Goal: Task Accomplishment & Management: Manage account settings

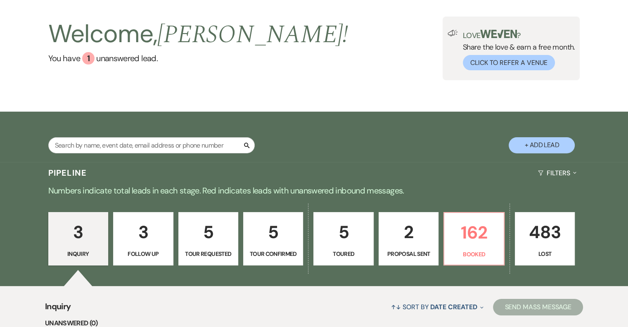
scroll to position [41, 0]
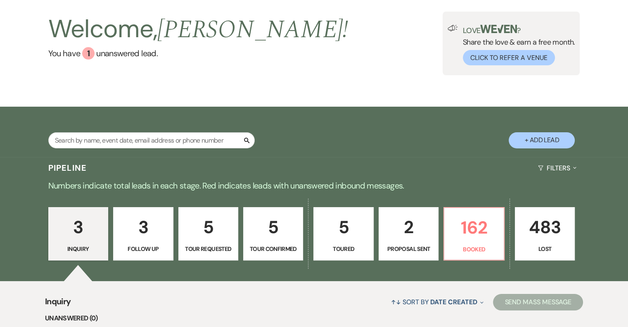
click at [264, 236] on p "5" at bounding box center [273, 227] width 49 height 28
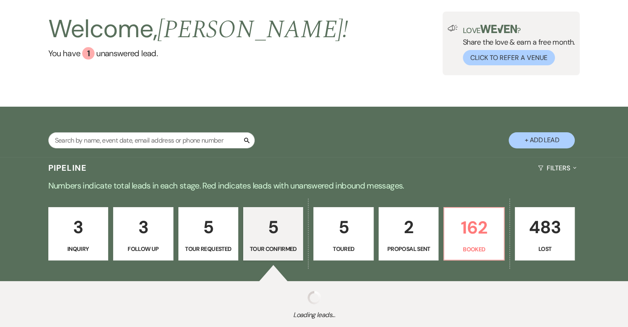
select select "4"
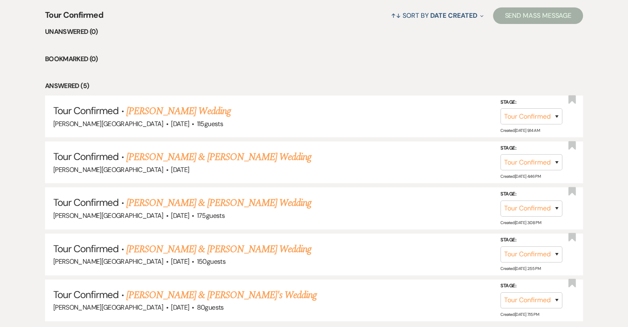
scroll to position [330, 0]
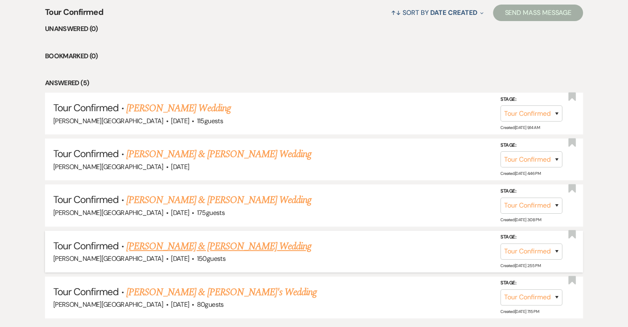
click at [218, 242] on link "[PERSON_NAME] & [PERSON_NAME] Wedding" at bounding box center [218, 246] width 185 height 15
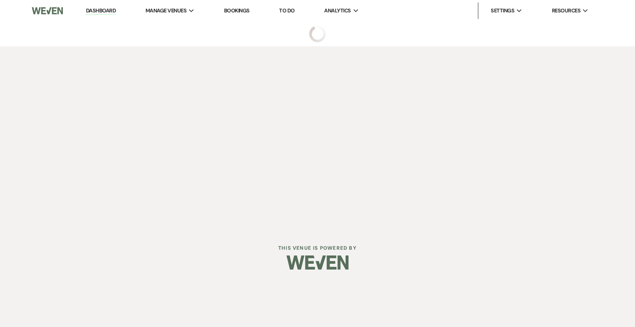
select select "4"
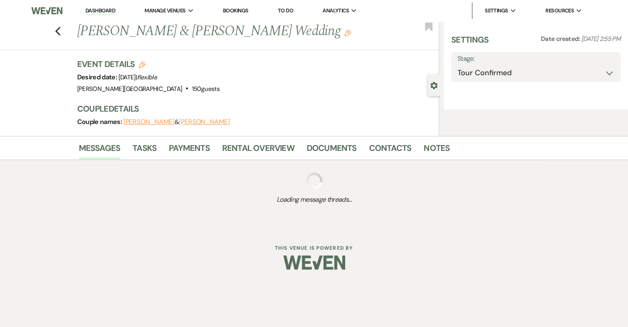
select select "5"
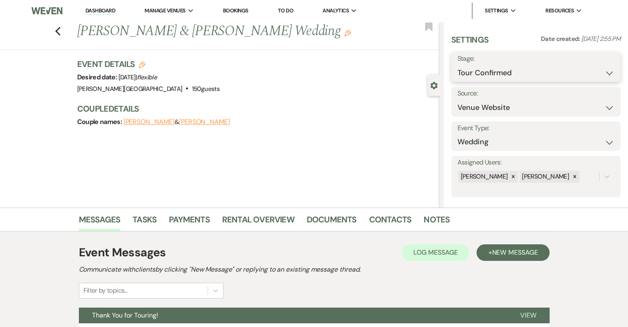
click at [511, 77] on select "Inquiry Follow Up Tour Requested Tour Confirmed Toured Proposal Sent Booked Lost" at bounding box center [536, 73] width 157 height 16
select select "5"
click at [458, 65] on select "Inquiry Follow Up Tour Requested Tour Confirmed Toured Proposal Sent Booked Lost" at bounding box center [536, 73] width 157 height 16
click at [589, 67] on button "Save" at bounding box center [603, 67] width 35 height 17
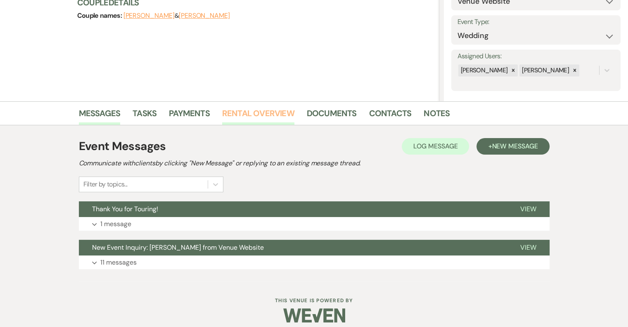
scroll to position [114, 0]
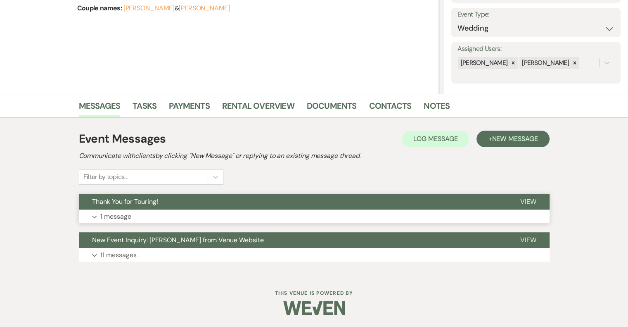
click at [117, 214] on p "1 message" at bounding box center [115, 216] width 31 height 11
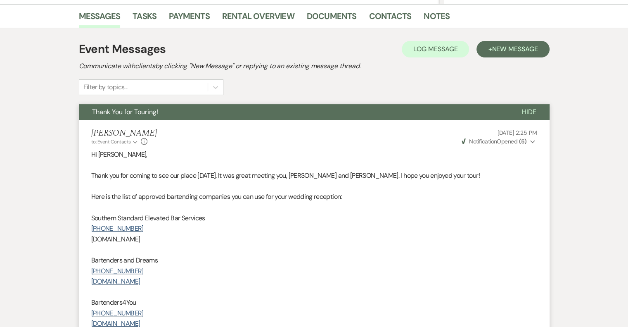
scroll to position [196, 0]
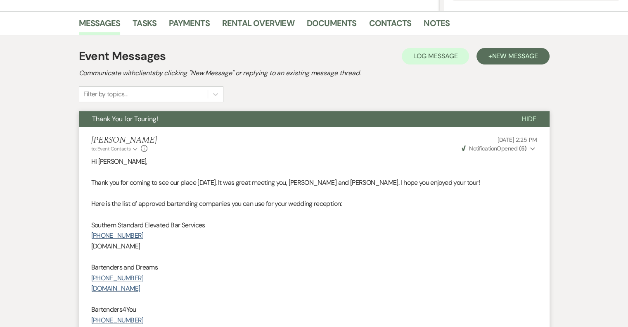
click at [530, 119] on span "Hide" at bounding box center [529, 118] width 14 height 9
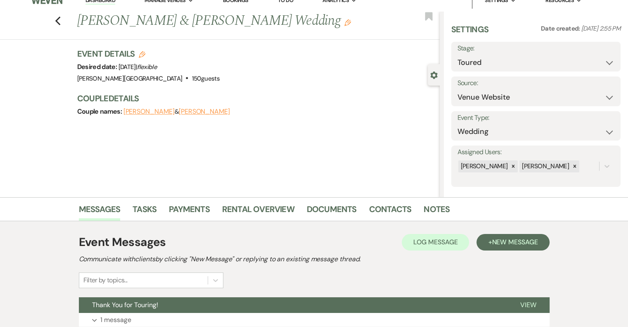
scroll to position [0, 0]
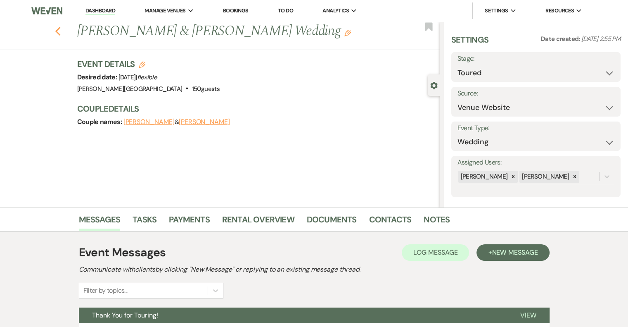
click at [59, 33] on icon "Previous" at bounding box center [58, 31] width 6 height 10
select select "4"
select select "5"
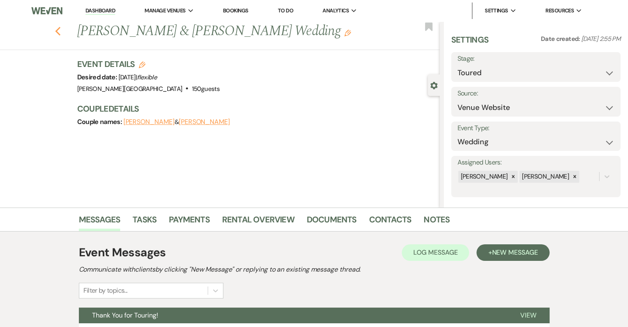
select select "4"
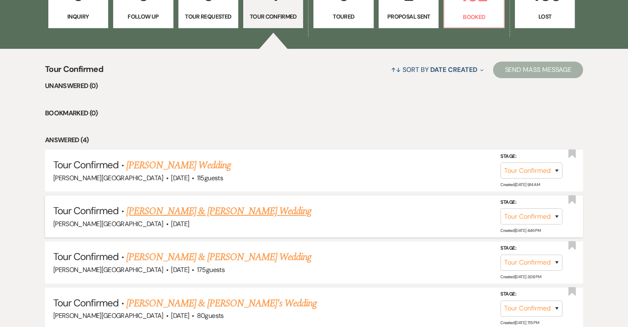
scroll to position [289, 0]
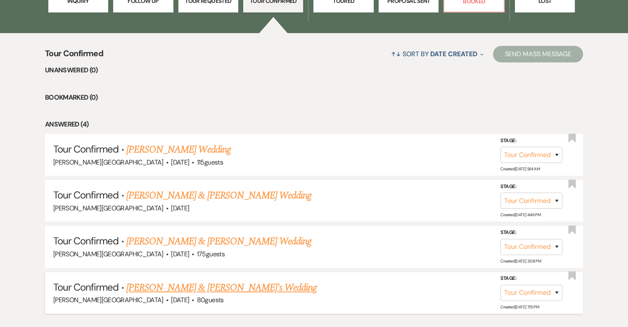
click at [188, 286] on link "[PERSON_NAME] & [PERSON_NAME]'s Wedding" at bounding box center [221, 287] width 191 height 15
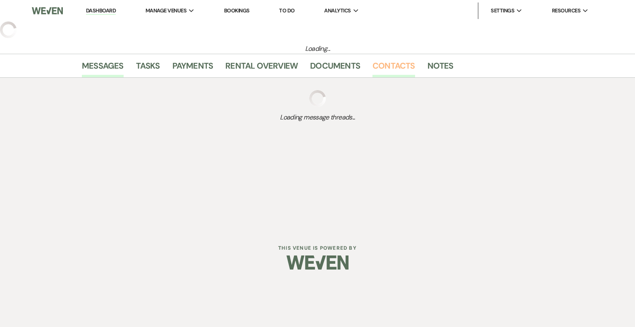
select select "4"
select select "5"
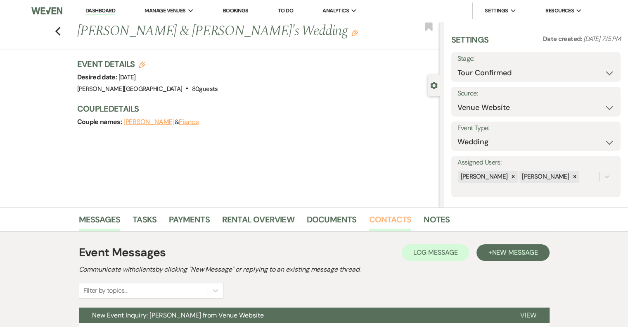
click at [392, 216] on link "Contacts" at bounding box center [390, 222] width 43 height 18
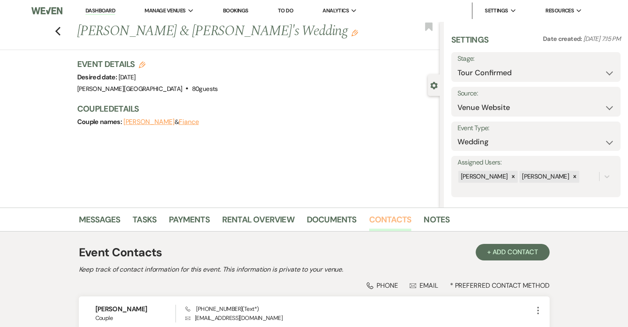
scroll to position [76, 0]
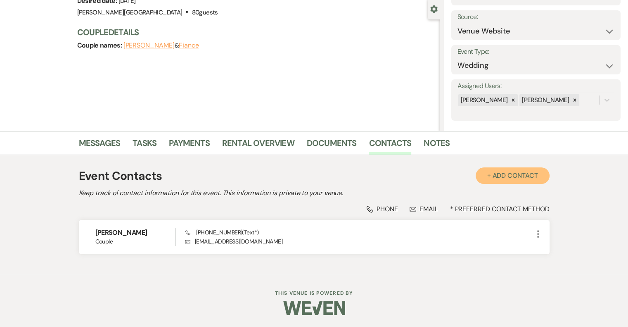
click at [511, 174] on button "+ Add Contact" at bounding box center [513, 175] width 74 height 17
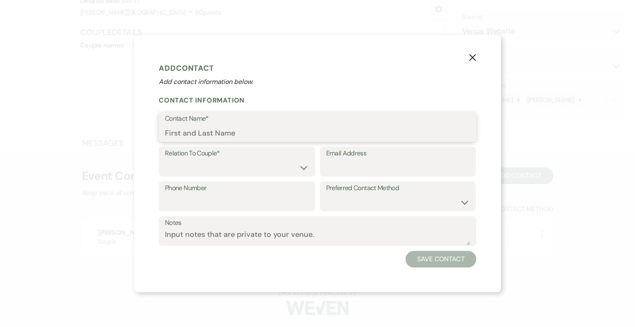
click at [233, 133] on input "Contact Name*" at bounding box center [317, 133] width 305 height 16
type input "[PERSON_NAME]"
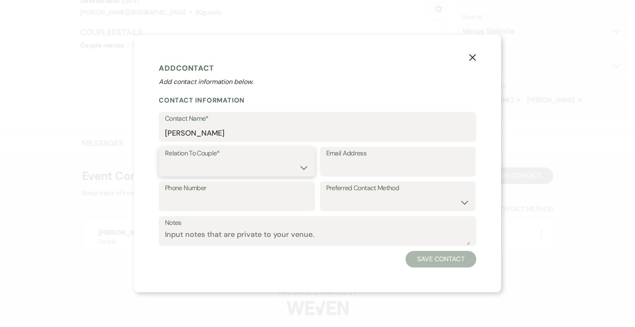
click at [213, 172] on select "Couple Planner Parent of Couple Family Member Friend Other" at bounding box center [237, 167] width 144 height 16
select select "1"
click at [165, 159] on select "Couple Planner Parent of Couple Family Member Friend Other" at bounding box center [237, 167] width 144 height 16
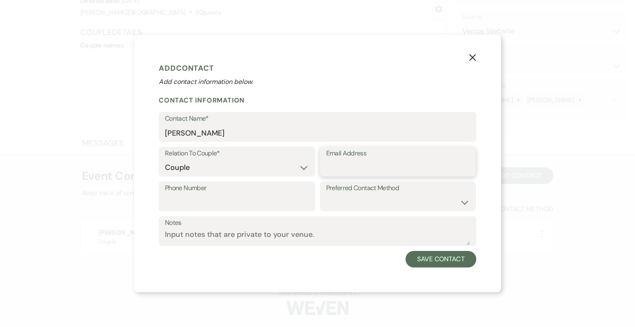
click at [346, 167] on input "Email Address" at bounding box center [398, 167] width 144 height 16
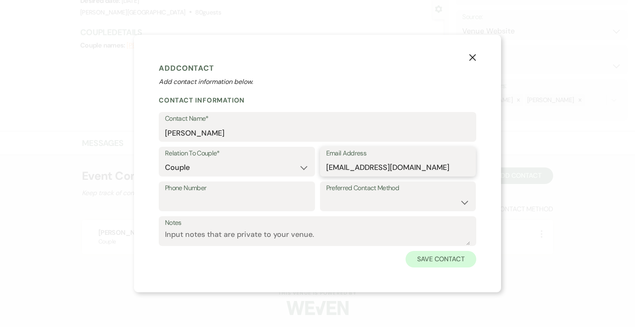
type input "[EMAIL_ADDRESS][DOMAIN_NAME]"
click at [438, 261] on button "Save Contact" at bounding box center [440, 259] width 71 height 17
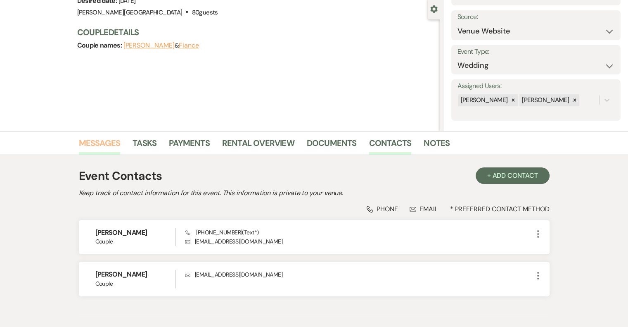
click at [112, 144] on link "Messages" at bounding box center [100, 145] width 42 height 18
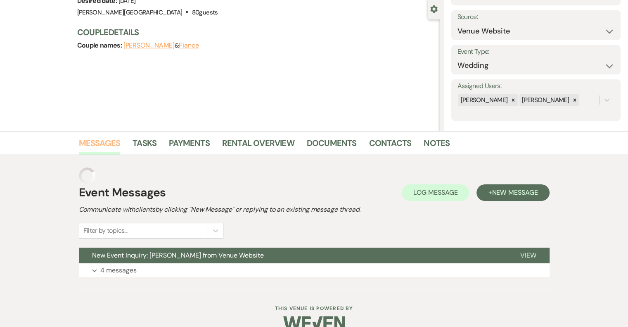
scroll to position [75, 0]
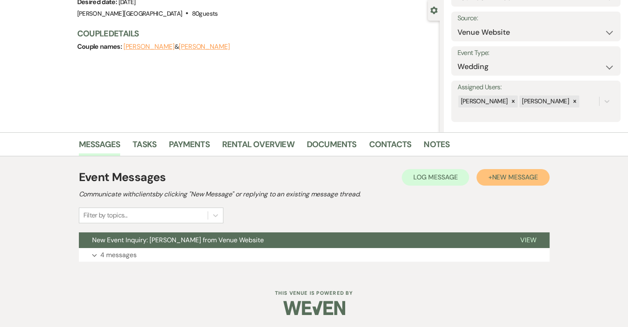
click at [508, 175] on span "New Message" at bounding box center [515, 177] width 46 height 9
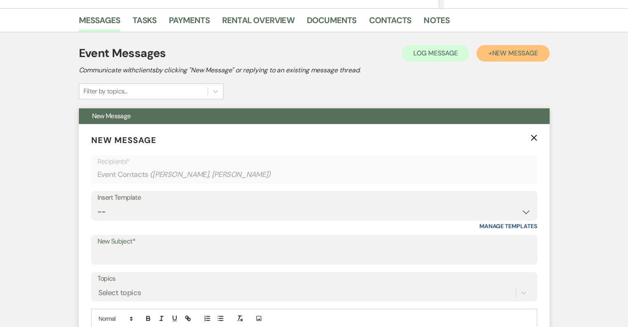
scroll to position [282, 0]
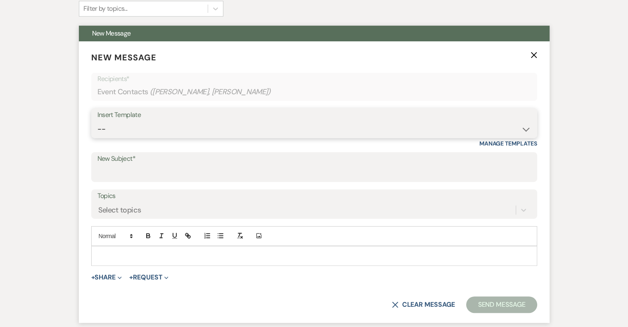
click at [197, 124] on select "-- Weven Planning Portal Introduction (Booked Events) Initial Inquiry Response …" at bounding box center [314, 129] width 434 height 16
select select "5821"
click at [97, 121] on select "-- Weven Planning Portal Introduction (Booked Events) Initial Inquiry Response …" at bounding box center [314, 129] width 434 height 16
type input "Thank You for Touring!"
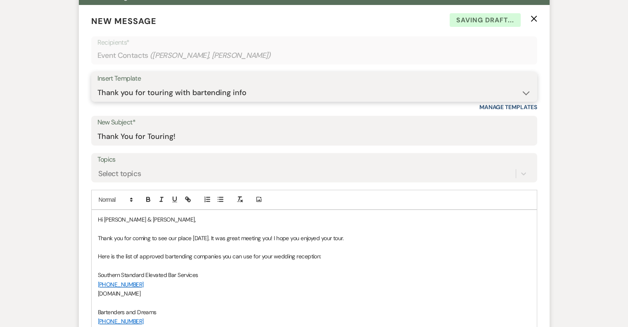
scroll to position [364, 0]
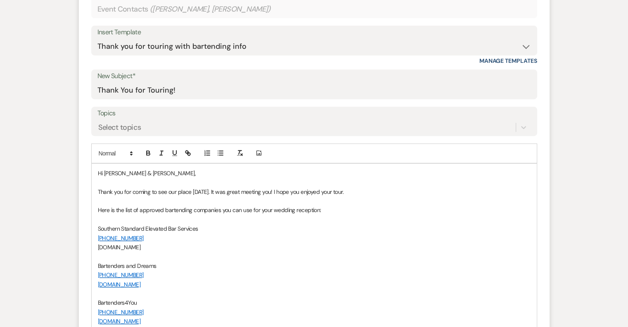
click at [271, 192] on span "Thank you for coming to see our place [DATE]. It was great meeting you! I hope …" at bounding box center [221, 191] width 246 height 7
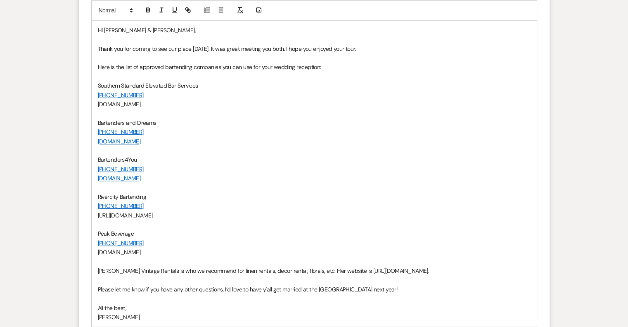
scroll to position [612, 0]
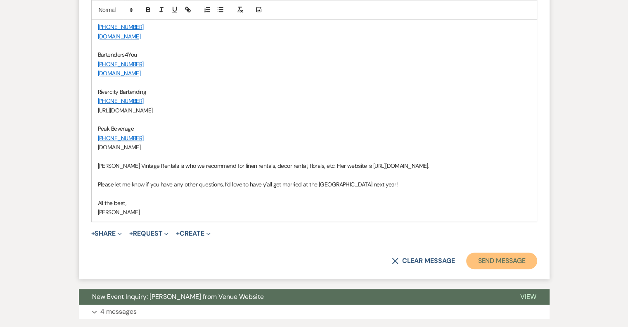
click at [493, 259] on button "Send Message" at bounding box center [501, 260] width 71 height 17
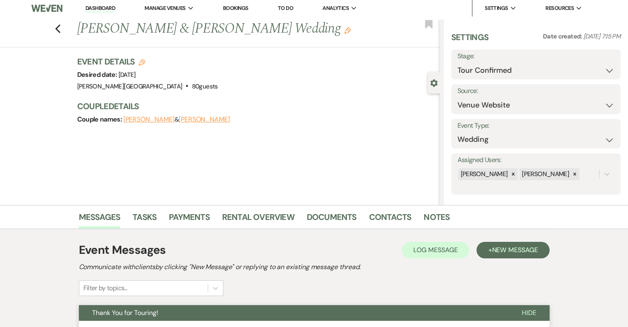
scroll to position [0, 0]
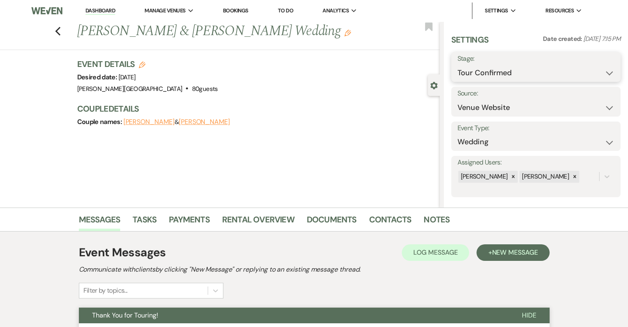
click at [483, 77] on select "Inquiry Follow Up Tour Requested Tour Confirmed Toured Proposal Sent Booked Lost" at bounding box center [536, 73] width 157 height 16
select select "5"
click at [458, 65] on select "Inquiry Follow Up Tour Requested Tour Confirmed Toured Proposal Sent Booked Lost" at bounding box center [536, 73] width 157 height 16
click at [605, 68] on button "Save" at bounding box center [603, 67] width 35 height 17
click at [97, 10] on link "Dashboard" at bounding box center [101, 11] width 30 height 8
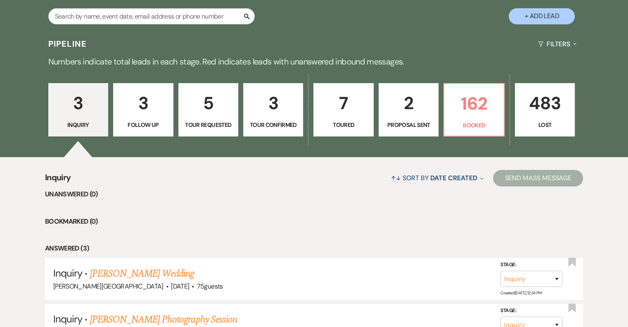
click at [344, 124] on p "Toured" at bounding box center [343, 124] width 49 height 9
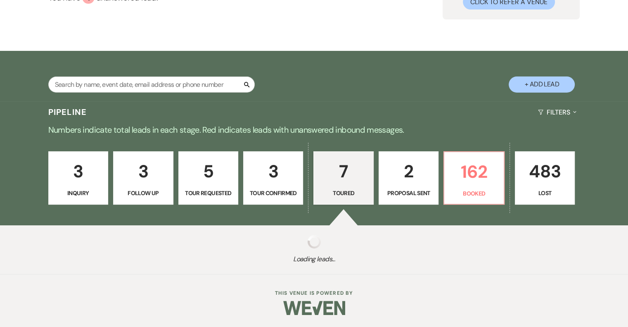
select select "5"
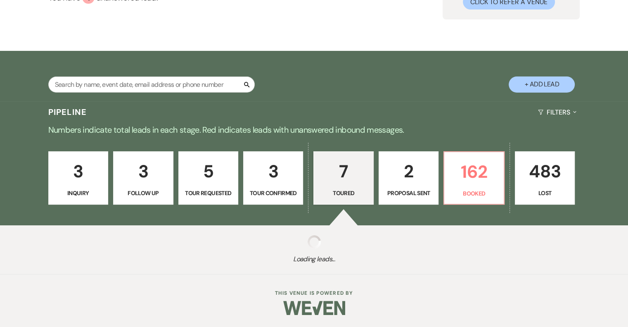
select select "5"
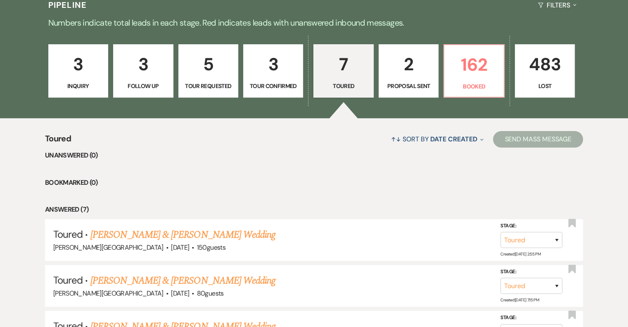
scroll to position [165, 0]
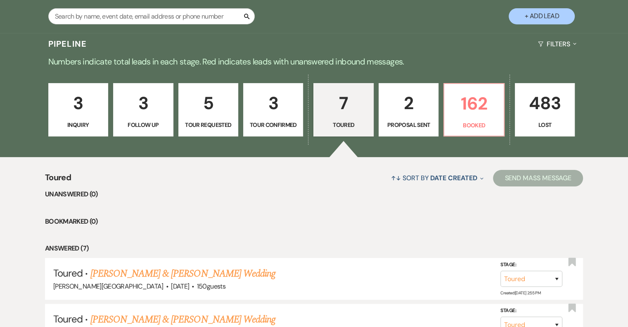
click at [267, 118] on link "3 Tour Confirmed" at bounding box center [273, 110] width 60 height 54
select select "4"
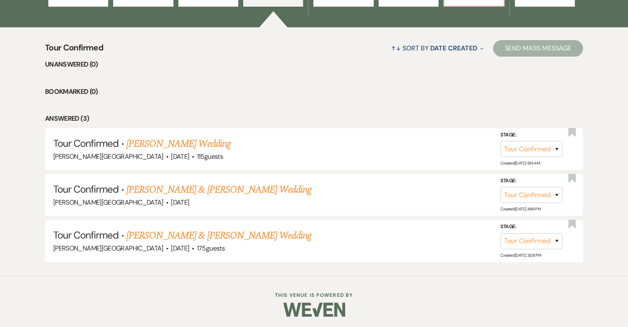
scroll to position [296, 0]
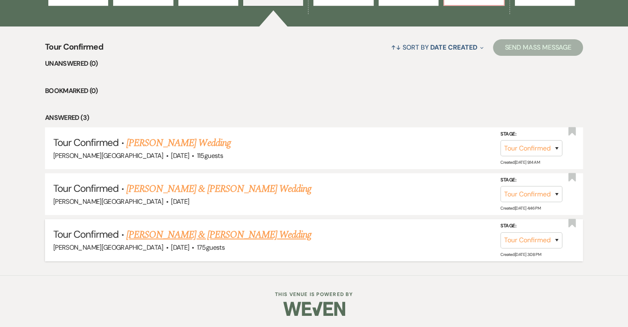
click at [231, 232] on link "[PERSON_NAME] & [PERSON_NAME] Wedding" at bounding box center [218, 234] width 185 height 15
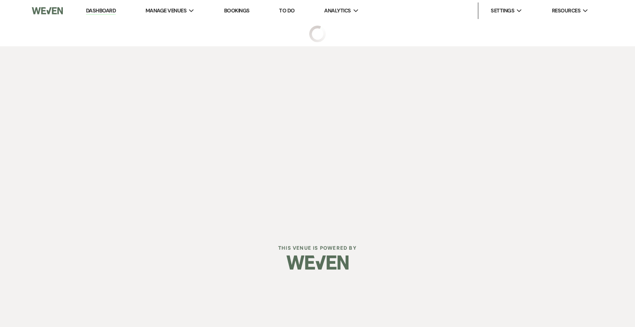
select select "4"
select select "3"
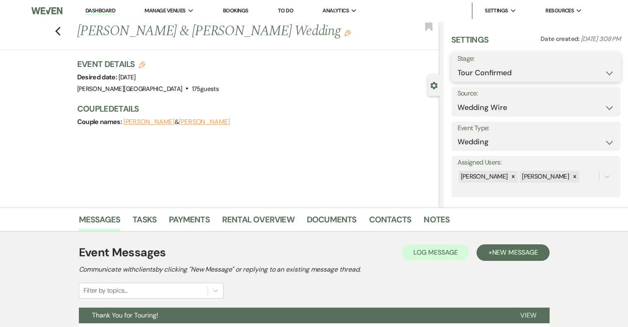
click at [467, 69] on select "Inquiry Follow Up Tour Requested Tour Confirmed Toured Proposal Sent Booked Lost" at bounding box center [536, 73] width 157 height 16
select select "5"
click at [458, 65] on select "Inquiry Follow Up Tour Requested Tour Confirmed Toured Proposal Sent Booked Lost" at bounding box center [536, 73] width 157 height 16
click at [593, 67] on button "Save" at bounding box center [603, 67] width 35 height 17
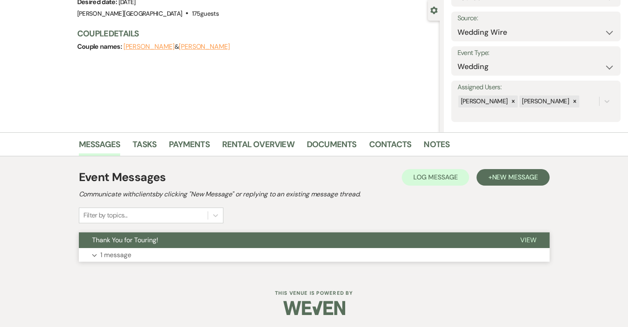
click at [108, 254] on p "1 message" at bounding box center [115, 255] width 31 height 11
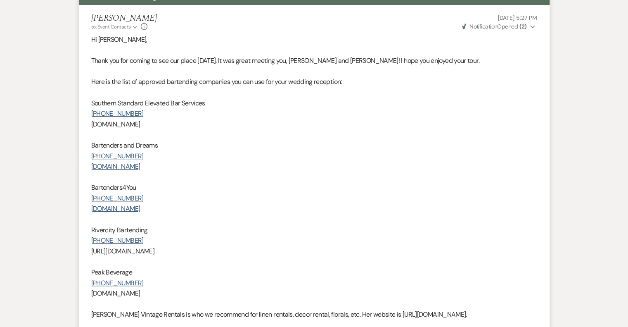
scroll to position [254, 0]
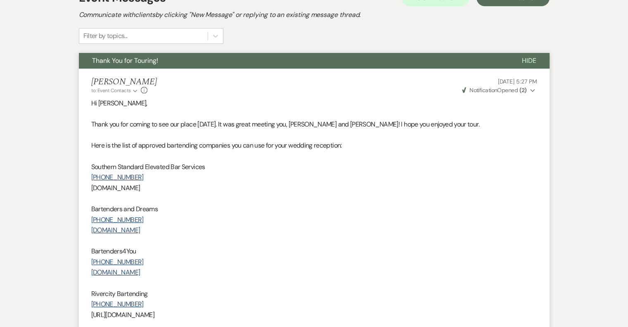
click at [531, 90] on icon "Expand" at bounding box center [532, 91] width 5 height 6
click at [531, 90] on use "button" at bounding box center [532, 90] width 5 height 3
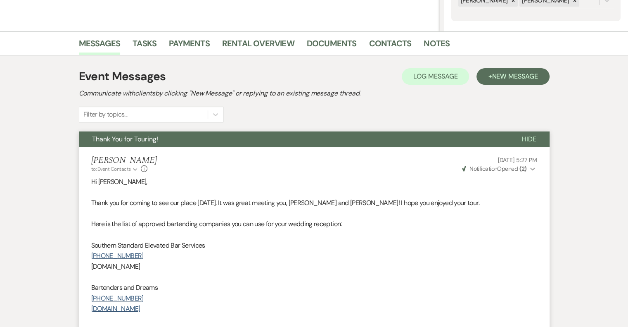
scroll to position [172, 0]
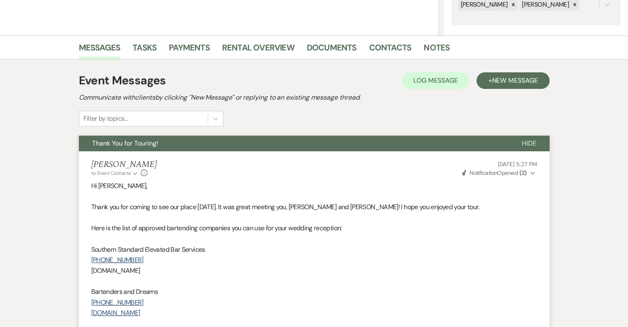
click at [533, 174] on icon "Expand" at bounding box center [532, 173] width 5 height 6
click at [533, 174] on icon "Collapse" at bounding box center [532, 173] width 5 height 6
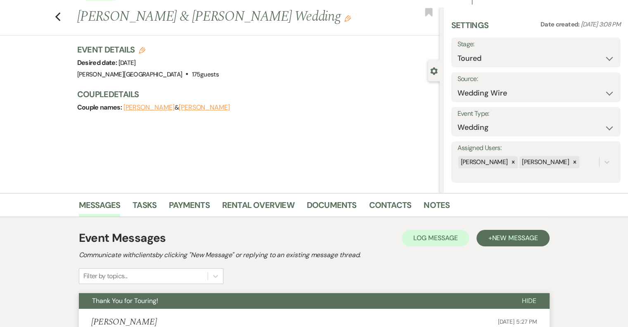
scroll to position [0, 0]
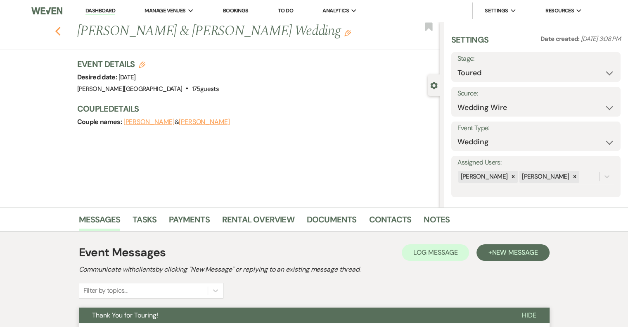
click at [61, 29] on icon "Previous" at bounding box center [58, 31] width 6 height 10
select select "4"
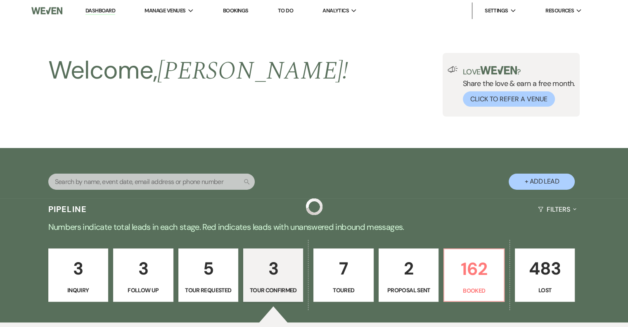
scroll to position [250, 0]
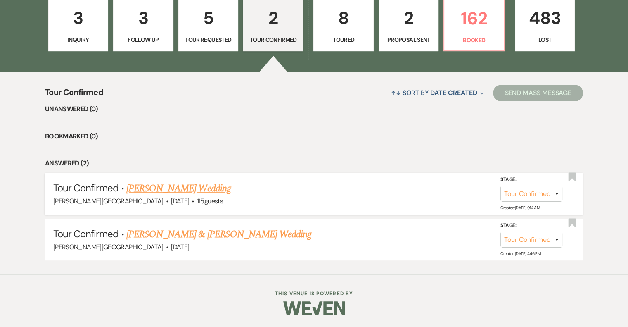
click at [215, 189] on link "[PERSON_NAME] Wedding" at bounding box center [178, 188] width 105 height 15
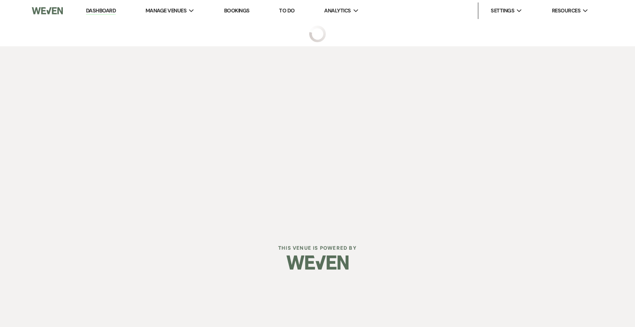
select select "4"
select select "5"
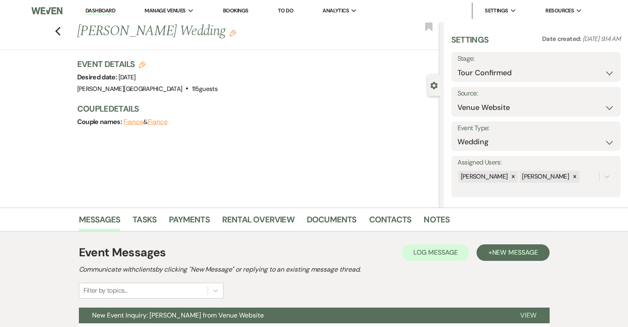
scroll to position [75, 0]
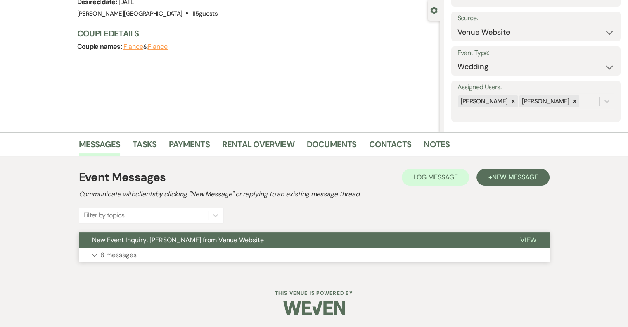
click at [129, 255] on p "8 messages" at bounding box center [118, 255] width 36 height 11
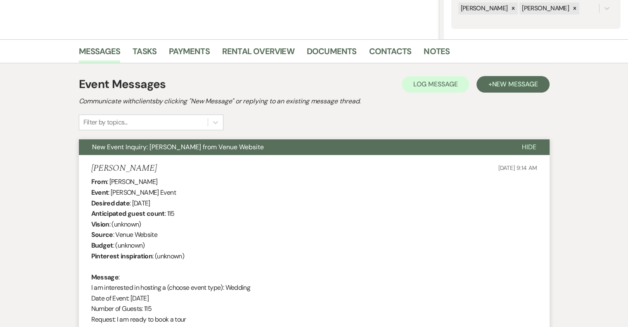
scroll to position [0, 0]
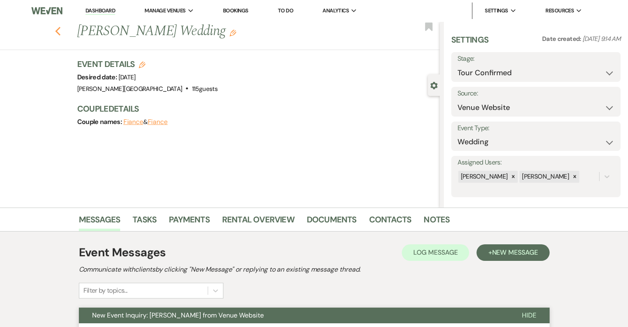
click at [60, 31] on icon "Previous" at bounding box center [58, 31] width 6 height 10
select select "4"
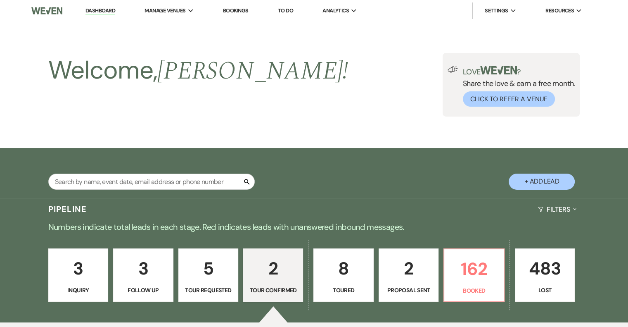
scroll to position [250, 0]
